Goal: Information Seeking & Learning: Compare options

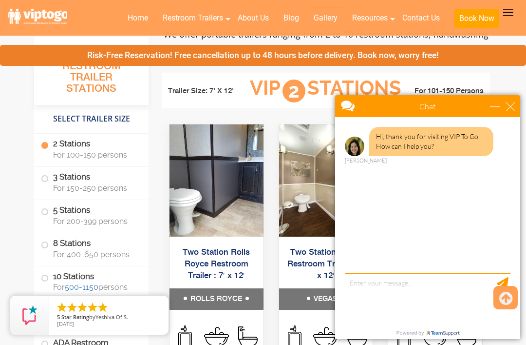
scroll to position [412, 0]
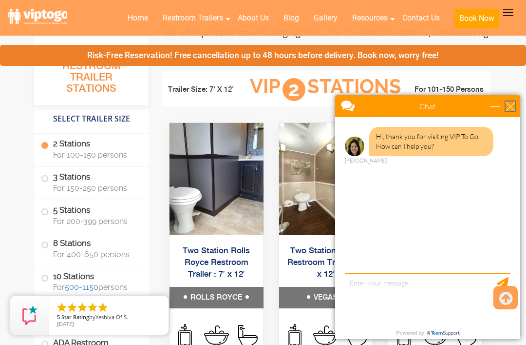
click at [512, 102] on div "close" at bounding box center [511, 106] width 10 height 10
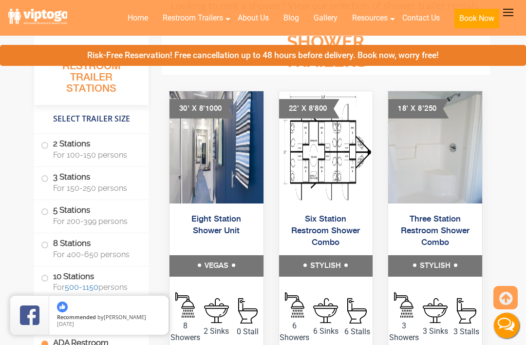
scroll to position [4670, 0]
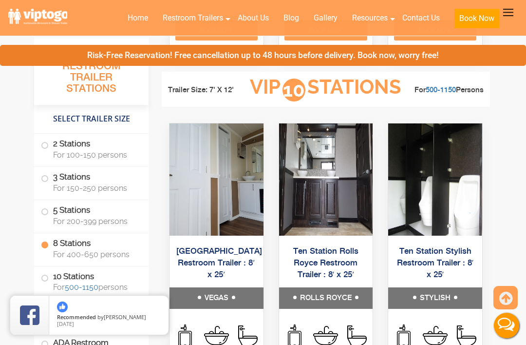
click at [50, 148] on label "2 Stations For 100-150 persons" at bounding box center [91, 149] width 101 height 30
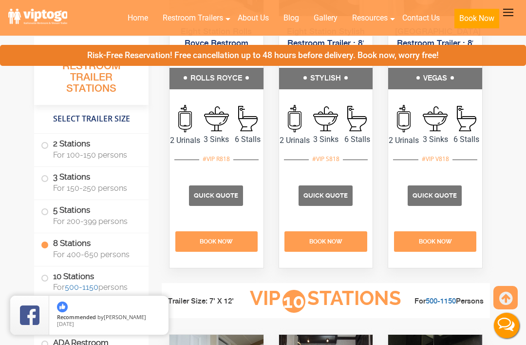
click at [43, 277] on span at bounding box center [45, 278] width 4 height 4
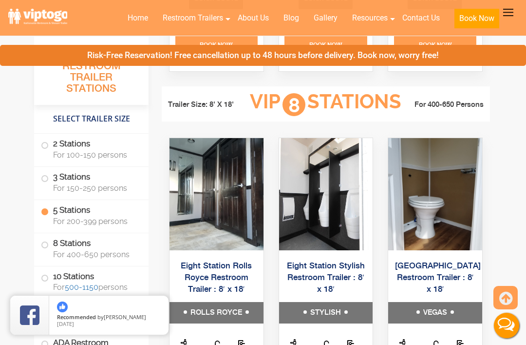
click at [48, 139] on label "2 Stations For 100-150 persons" at bounding box center [91, 149] width 101 height 30
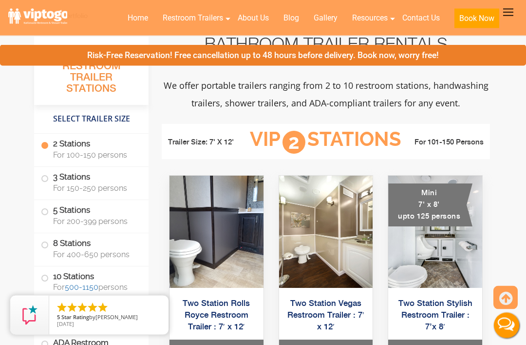
scroll to position [366, 0]
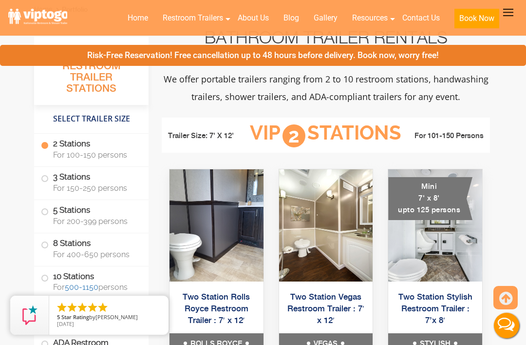
click at [207, 281] on img at bounding box center [217, 225] width 94 height 112
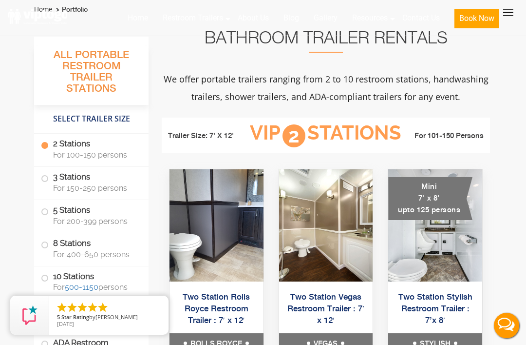
scroll to position [397, 0]
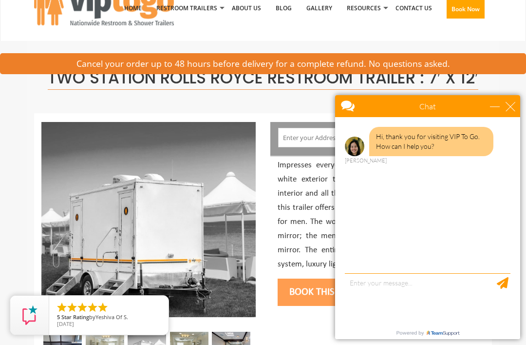
scroll to position [25, 0]
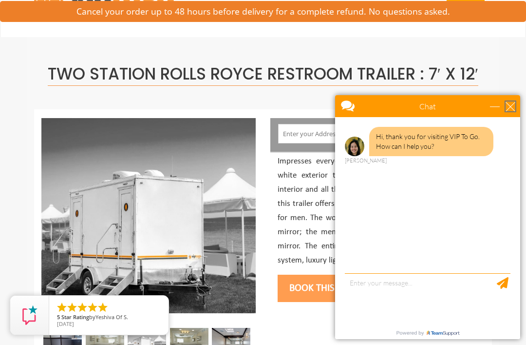
click at [510, 108] on div "close" at bounding box center [511, 106] width 10 height 10
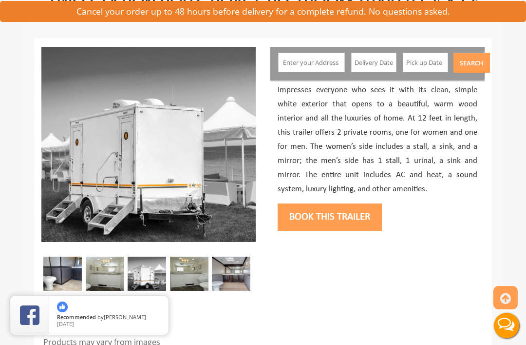
scroll to position [97, 0]
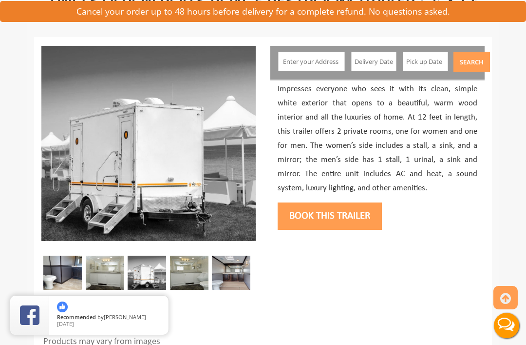
click at [108, 269] on img at bounding box center [105, 272] width 39 height 34
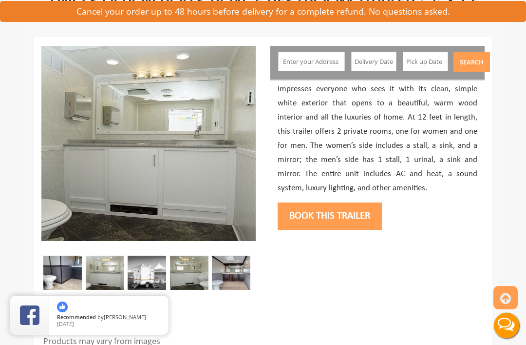
click at [57, 283] on img at bounding box center [62, 272] width 39 height 34
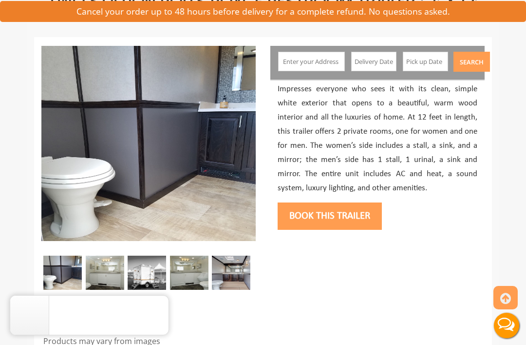
click at [99, 268] on img at bounding box center [105, 272] width 39 height 34
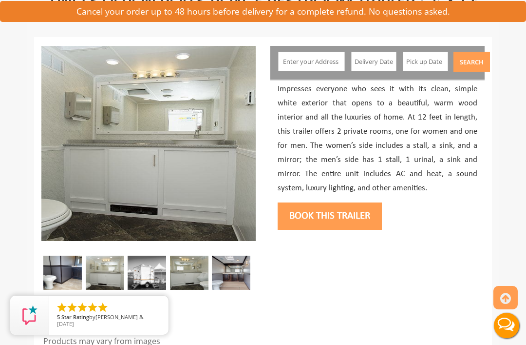
click at [141, 276] on img at bounding box center [147, 272] width 39 height 34
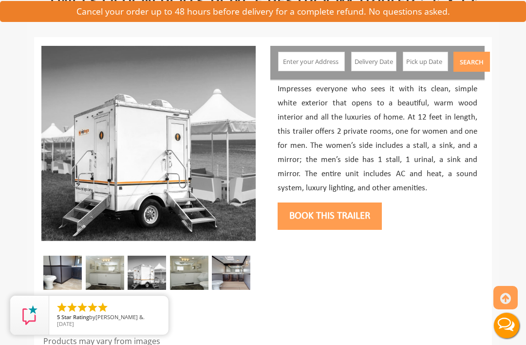
click at [191, 273] on img at bounding box center [189, 272] width 39 height 34
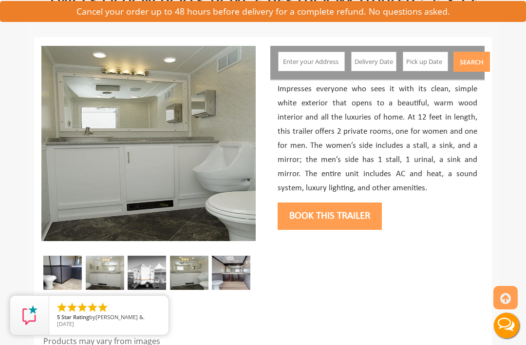
click at [245, 272] on img at bounding box center [231, 272] width 39 height 34
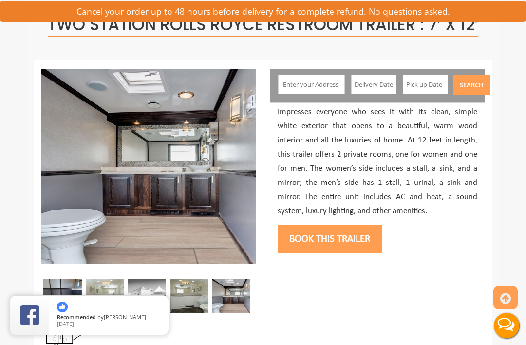
scroll to position [0, 0]
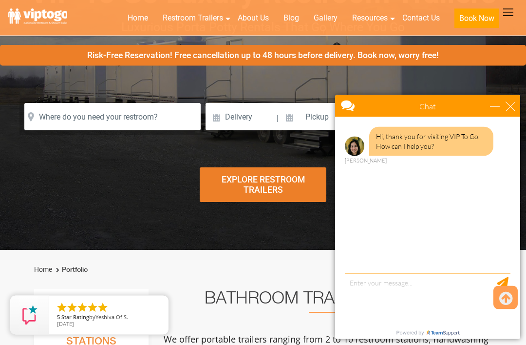
scroll to position [106, 0]
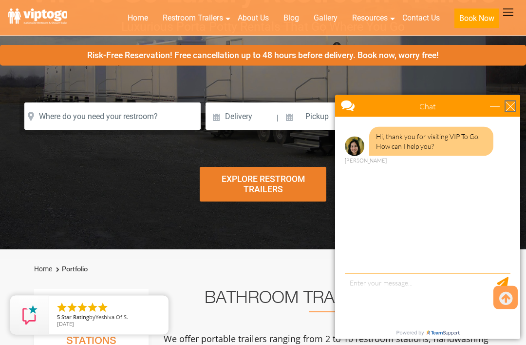
click at [508, 106] on div "close" at bounding box center [511, 106] width 10 height 10
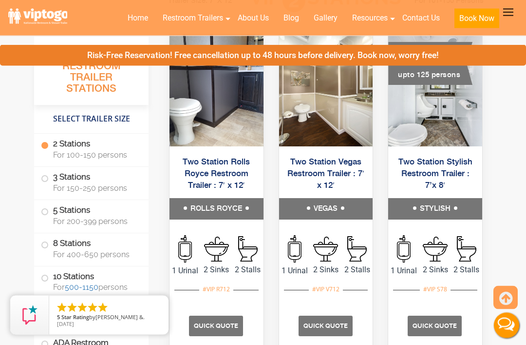
scroll to position [501, 0]
click at [462, 182] on link "Two Station Stylish Restroom Trailer : 7’x 8′" at bounding box center [436, 173] width 74 height 32
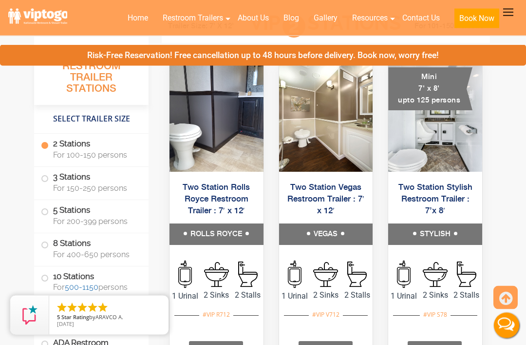
scroll to position [476, 0]
click at [343, 215] on link "Two Station Vegas Restroom Trailer : 7′ x 12′" at bounding box center [326, 199] width 77 height 32
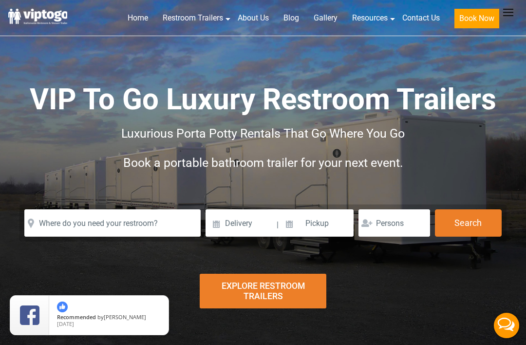
scroll to position [507, 0]
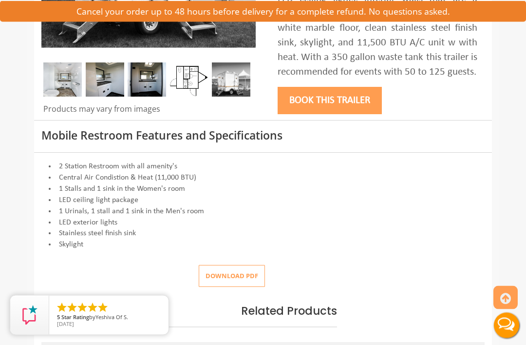
scroll to position [303, 0]
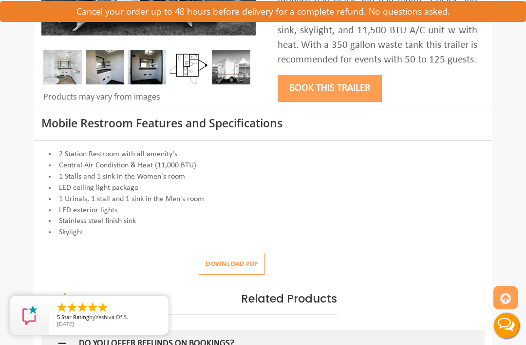
click at [100, 65] on img at bounding box center [105, 67] width 39 height 34
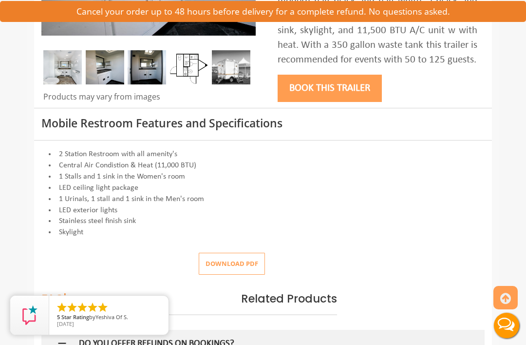
click at [98, 69] on img at bounding box center [105, 67] width 39 height 34
click at [134, 78] on img at bounding box center [147, 67] width 39 height 34
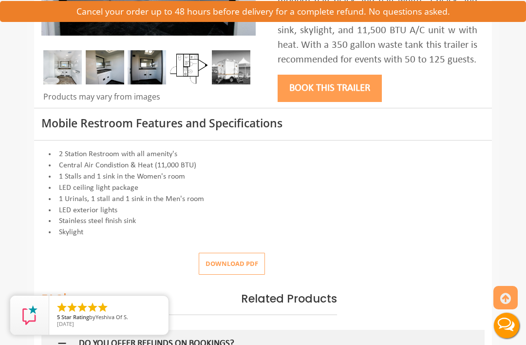
click at [52, 59] on img at bounding box center [62, 67] width 39 height 34
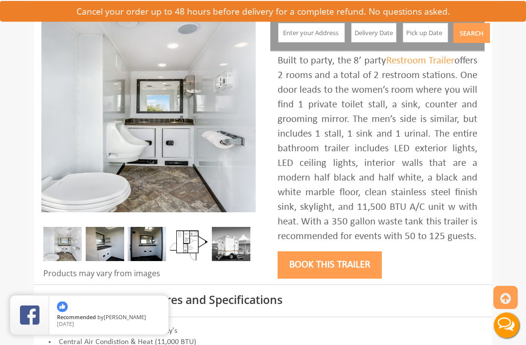
scroll to position [126, 0]
click at [91, 241] on img at bounding box center [105, 244] width 39 height 34
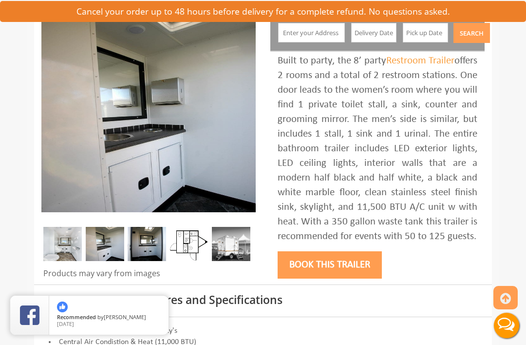
click at [166, 233] on img at bounding box center [147, 244] width 39 height 34
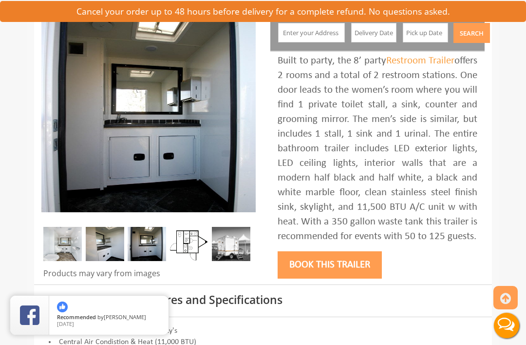
click at [196, 248] on img at bounding box center [189, 244] width 39 height 34
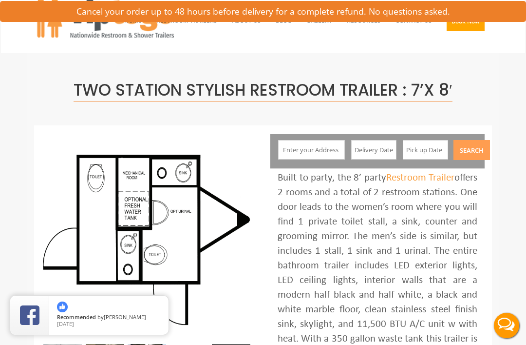
scroll to position [0, 0]
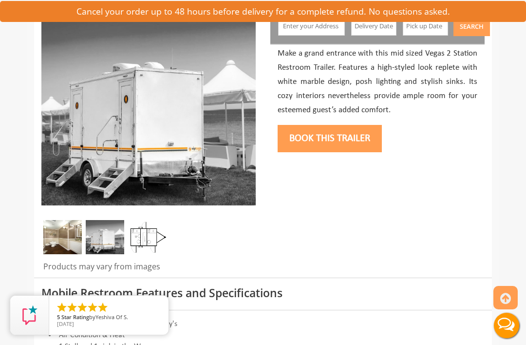
scroll to position [175, 0]
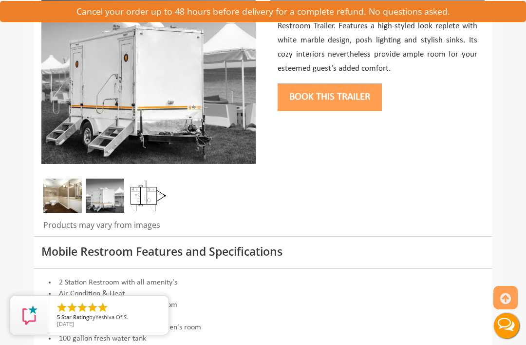
click at [176, 193] on div at bounding box center [148, 197] width 214 height 39
click at [157, 185] on img at bounding box center [147, 195] width 39 height 34
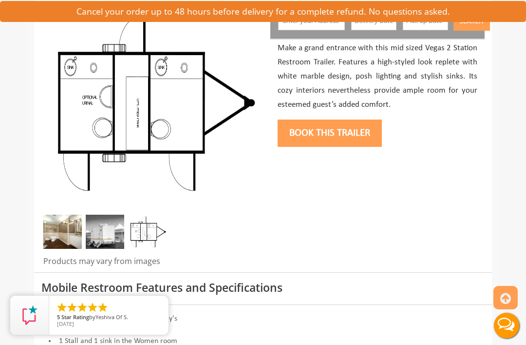
scroll to position [139, 0]
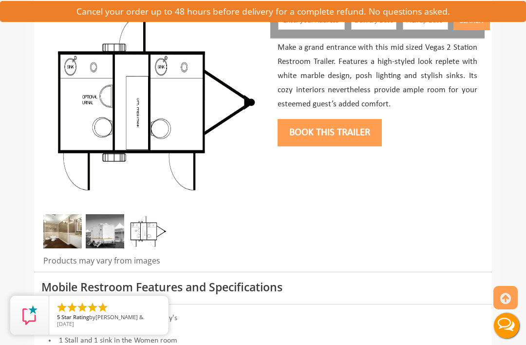
click at [80, 233] on img at bounding box center [62, 231] width 39 height 34
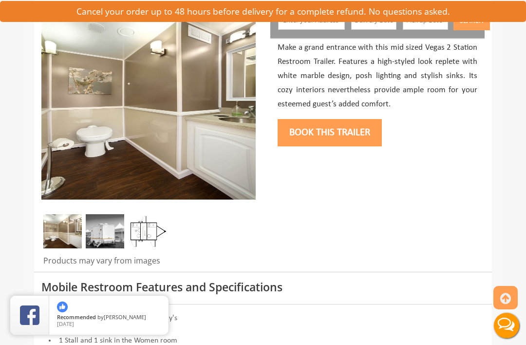
click at [106, 217] on img at bounding box center [105, 231] width 39 height 34
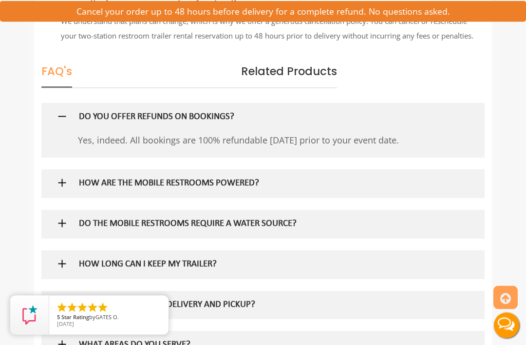
scroll to position [1358, 0]
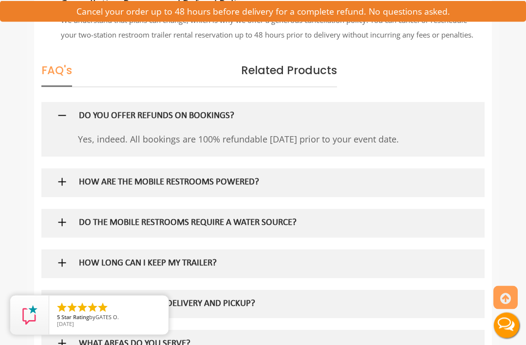
click at [468, 195] on div at bounding box center [263, 183] width 429 height 28
click at [460, 193] on div at bounding box center [263, 182] width 429 height 28
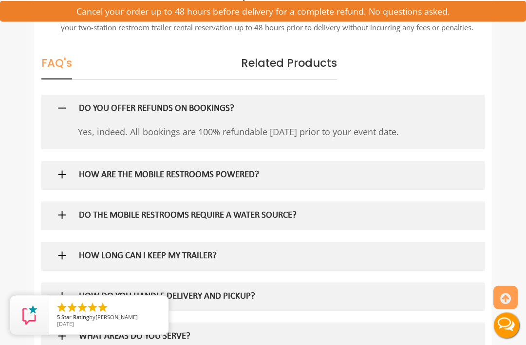
scroll to position [1365, 0]
click at [57, 180] on img at bounding box center [62, 174] width 12 height 12
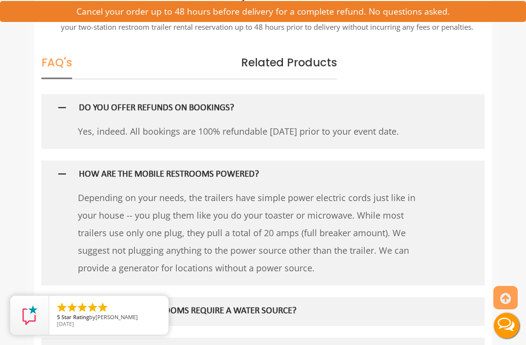
click at [59, 180] on img at bounding box center [62, 174] width 12 height 12
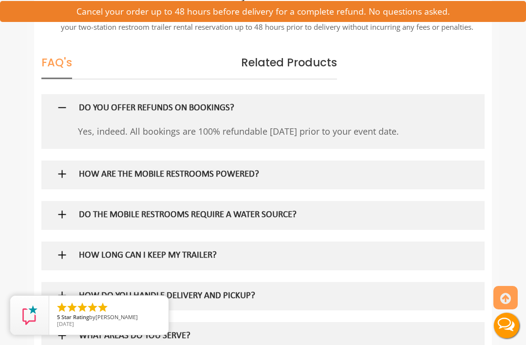
click at [59, 220] on img at bounding box center [62, 214] width 12 height 12
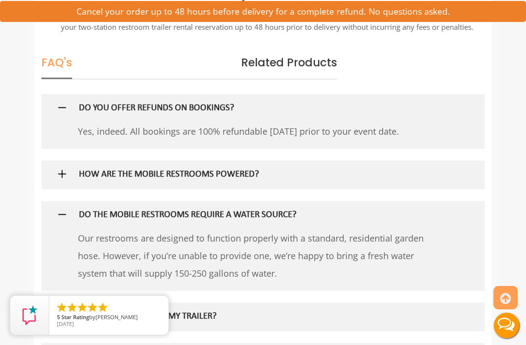
click at [66, 220] on img at bounding box center [62, 214] width 12 height 12
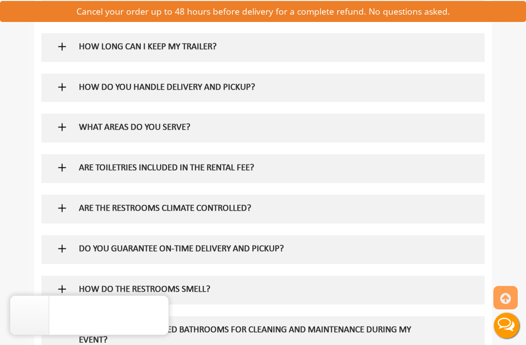
click at [64, 295] on img at bounding box center [62, 289] width 12 height 12
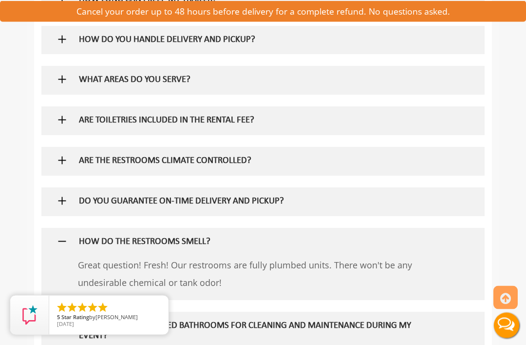
scroll to position [1621, 0]
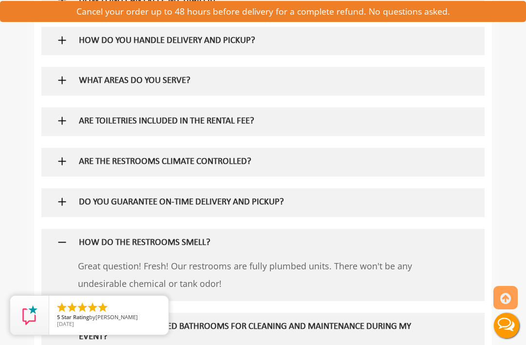
click at [60, 243] on div at bounding box center [263, 243] width 429 height 28
click at [57, 248] on img at bounding box center [62, 242] width 12 height 12
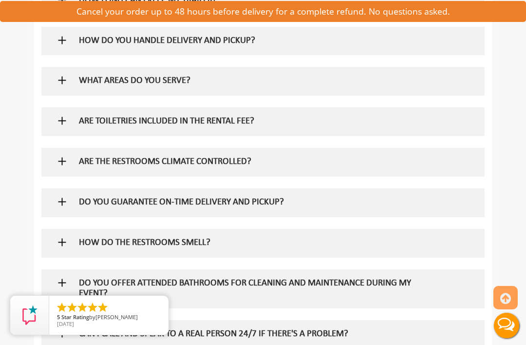
click at [57, 208] on img at bounding box center [62, 201] width 12 height 12
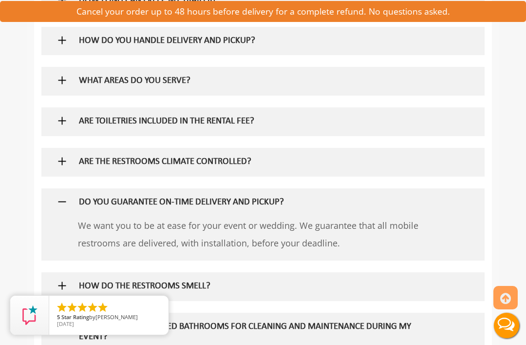
click at [55, 217] on div at bounding box center [67, 216] width 36 height 0
click at [52, 216] on div at bounding box center [263, 202] width 429 height 28
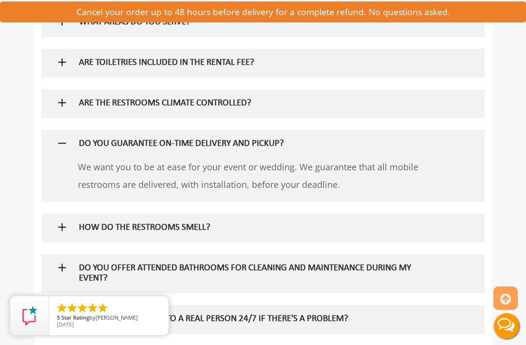
click at [59, 149] on img at bounding box center [62, 142] width 12 height 12
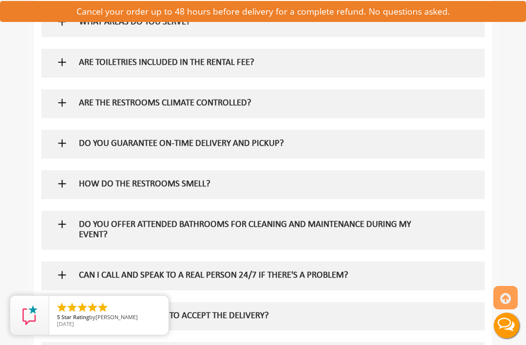
click at [61, 230] on img at bounding box center [62, 224] width 12 height 12
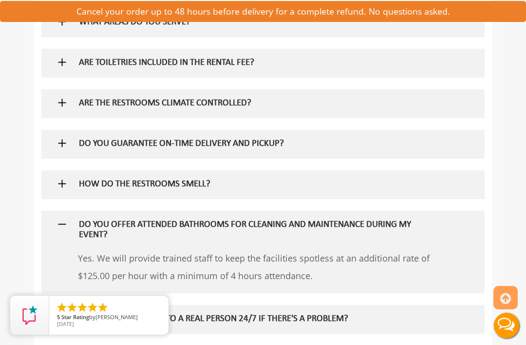
click at [61, 230] on img at bounding box center [62, 224] width 12 height 12
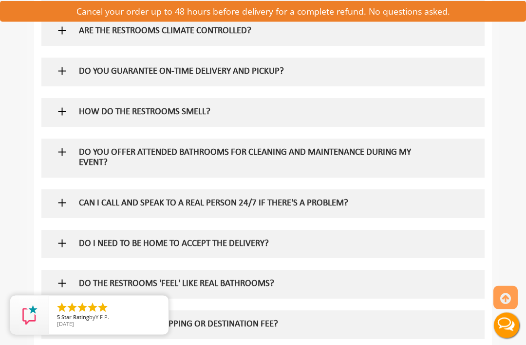
scroll to position [1768, 0]
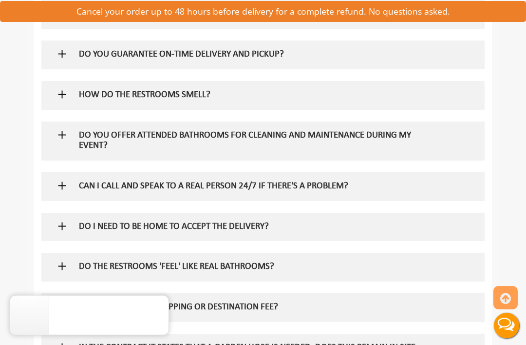
click at [63, 272] on img at bounding box center [62, 266] width 12 height 12
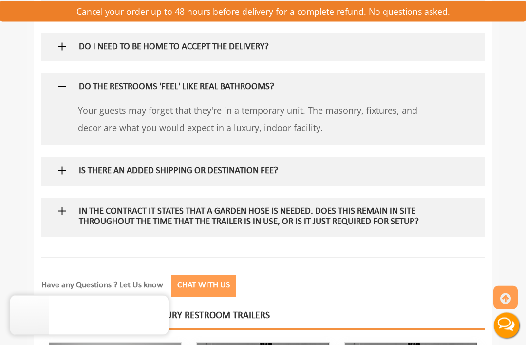
scroll to position [1948, 0]
click at [57, 176] on img at bounding box center [62, 170] width 12 height 12
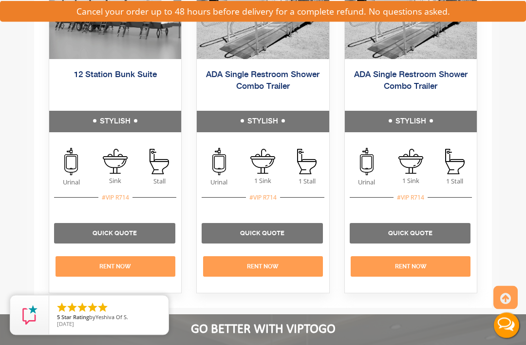
scroll to position [2369, 0]
click at [82, 111] on h5 "12 Station Bunk Suite" at bounding box center [115, 86] width 132 height 49
click at [90, 84] on h5 "12 Station Bunk Suite" at bounding box center [115, 86] width 132 height 49
click at [101, 79] on link "12 Station Bunk Suite" at bounding box center [115, 74] width 83 height 9
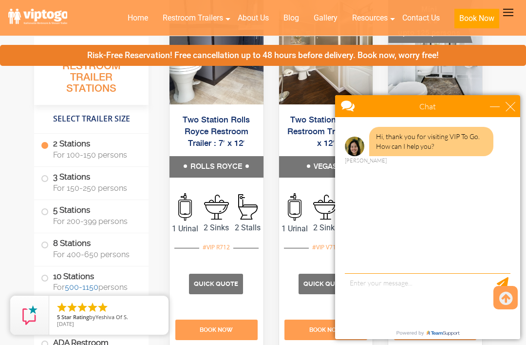
click at [45, 280] on label "10 Stations For 500-1150 persons" at bounding box center [91, 281] width 101 height 30
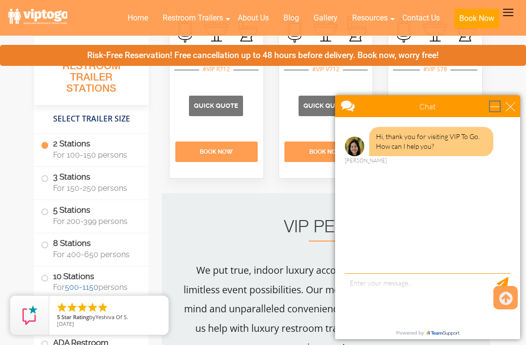
click at [500, 106] on div "minimize" at bounding box center [495, 106] width 10 height 10
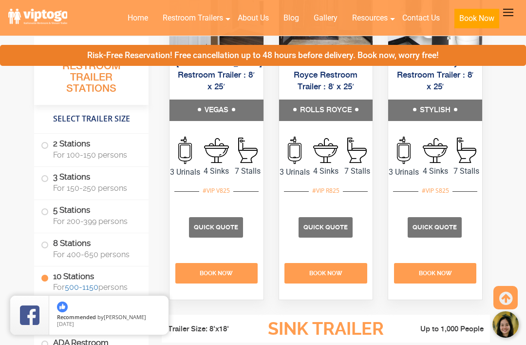
scroll to position [2619, 0]
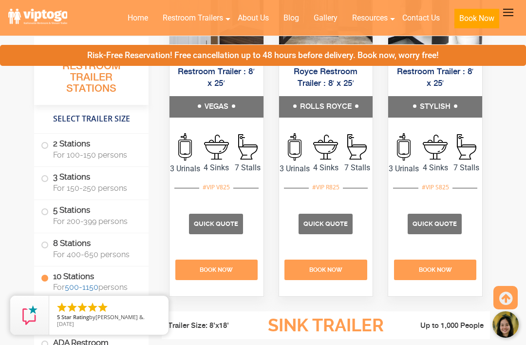
click at [467, 88] on link "Ten Station Stylish Restroom Trailer : 8′ x 25′" at bounding box center [435, 72] width 77 height 32
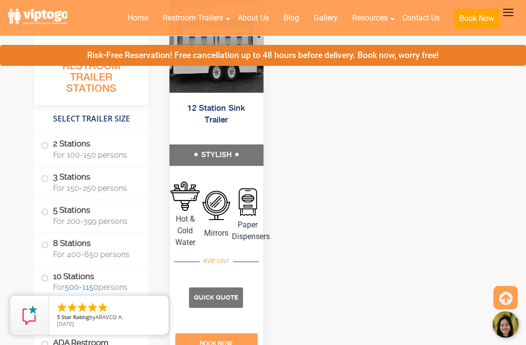
scroll to position [2992, 0]
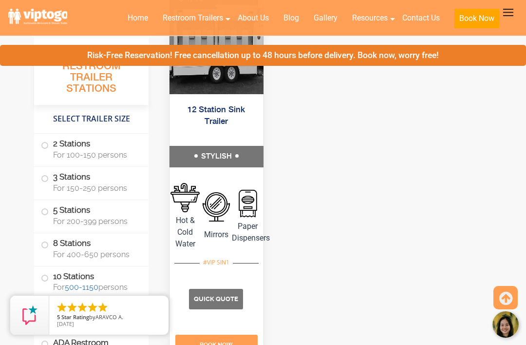
click at [44, 144] on span at bounding box center [45, 145] width 4 height 4
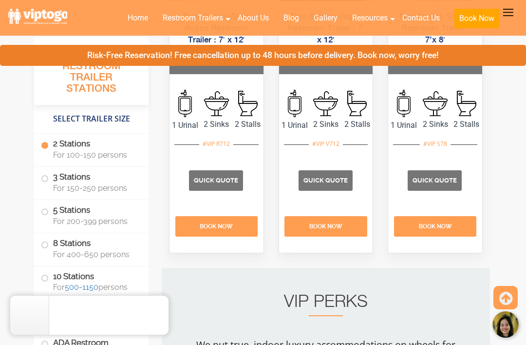
scroll to position [444, 0]
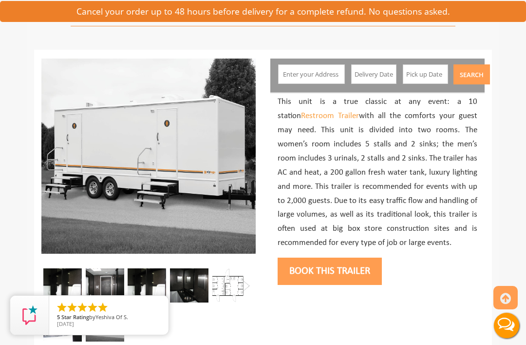
scroll to position [97, 0]
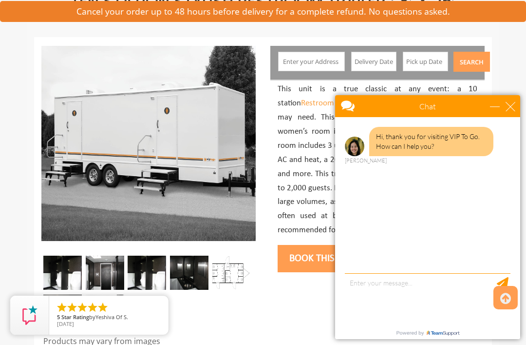
click at [64, 271] on img at bounding box center [62, 272] width 39 height 34
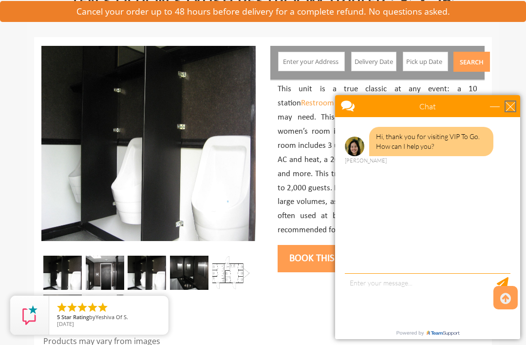
click at [515, 101] on div "close" at bounding box center [511, 106] width 10 height 10
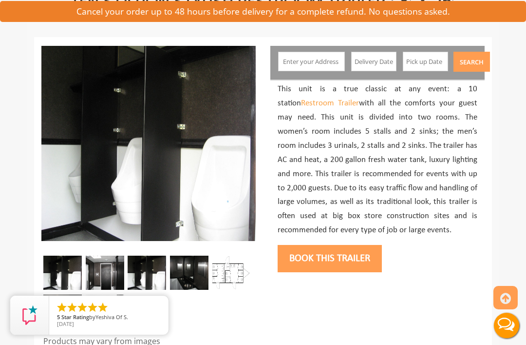
scroll to position [0, 0]
click at [101, 264] on img at bounding box center [105, 272] width 39 height 34
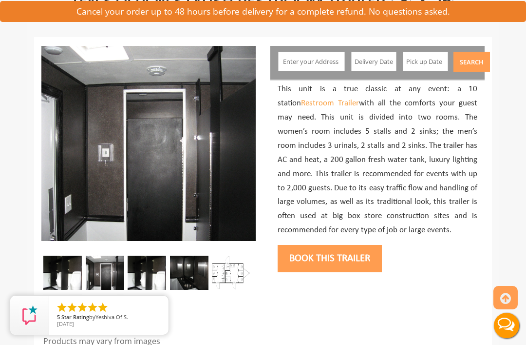
click at [217, 258] on img at bounding box center [231, 272] width 39 height 34
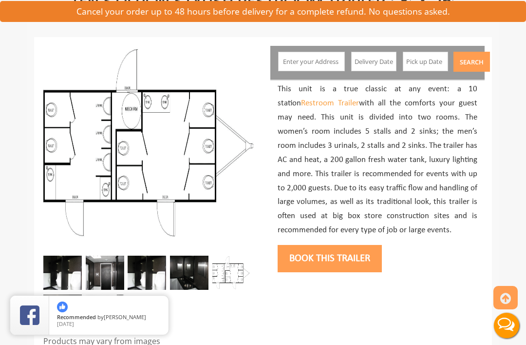
click at [104, 267] on img at bounding box center [105, 272] width 39 height 34
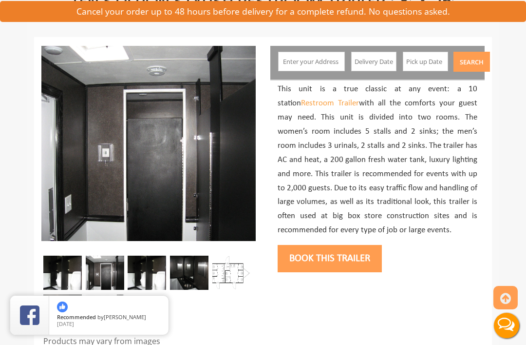
click at [72, 277] on img at bounding box center [62, 272] width 39 height 34
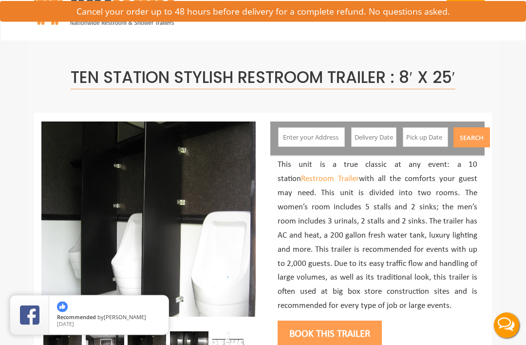
scroll to position [11, 0]
